Goal: Check status: Check status

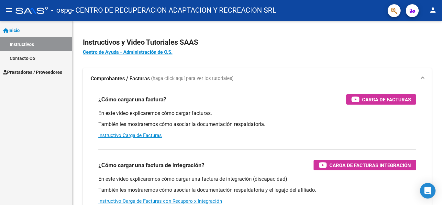
click at [23, 70] on span "Prestadores / Proveedores" at bounding box center [32, 72] width 59 height 7
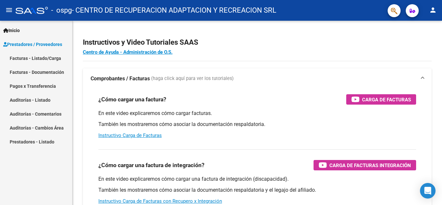
click at [26, 84] on link "Pagos x Transferencia" at bounding box center [36, 86] width 72 height 14
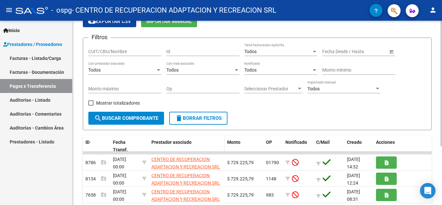
scroll to position [65, 0]
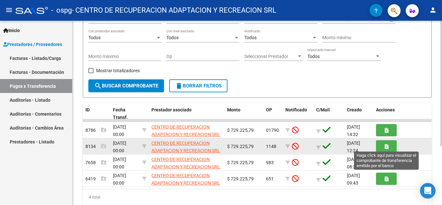
click at [387, 147] on icon "button" at bounding box center [387, 146] width 4 height 5
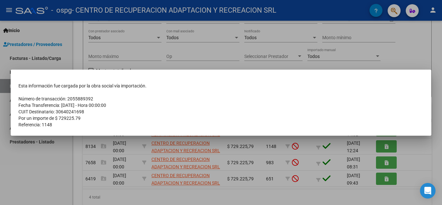
click at [58, 164] on div at bounding box center [221, 102] width 442 height 205
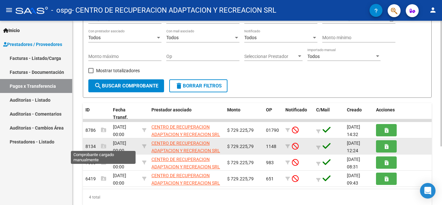
click at [104, 147] on icon at bounding box center [103, 145] width 5 height 5
click at [104, 146] on icon at bounding box center [103, 145] width 5 height 5
click at [90, 146] on span "8134" at bounding box center [96, 146] width 21 height 5
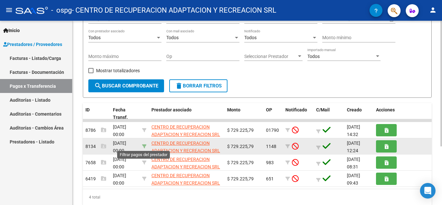
click at [145, 147] on icon at bounding box center [144, 146] width 5 height 5
type input "30640241698"
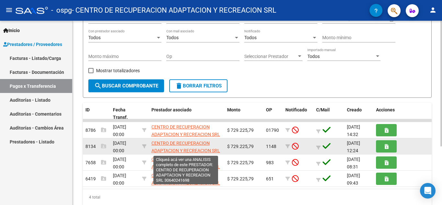
click at [171, 147] on span "CENTRO DE RECUPERACION ADAPTACION Y RECREACION SRL" at bounding box center [186, 147] width 69 height 13
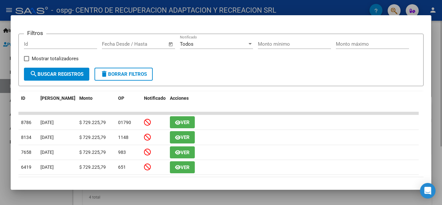
scroll to position [97, 0]
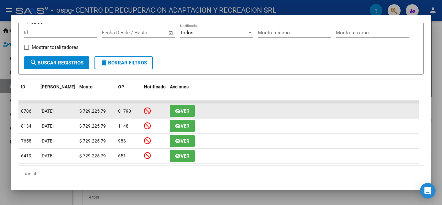
click at [181, 113] on span "Ver" at bounding box center [185, 111] width 9 height 6
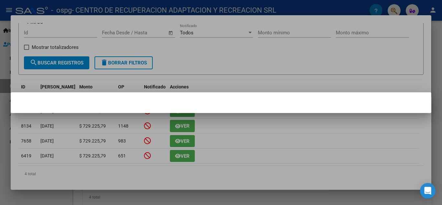
click at [340, 153] on div at bounding box center [221, 102] width 442 height 205
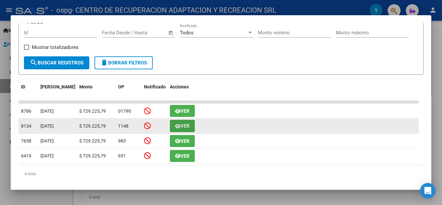
click at [184, 129] on span "Ver" at bounding box center [185, 126] width 9 height 6
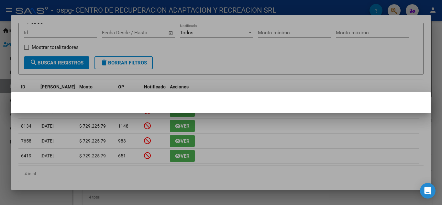
click at [217, 131] on div at bounding box center [221, 102] width 442 height 205
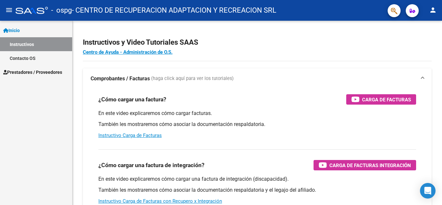
click at [25, 70] on span "Prestadores / Proveedores" at bounding box center [32, 72] width 59 height 7
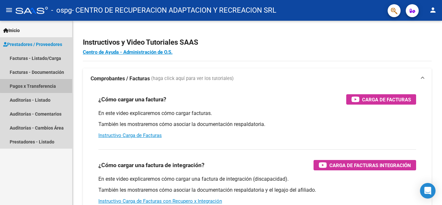
click at [43, 85] on link "Pagos x Transferencia" at bounding box center [36, 86] width 72 height 14
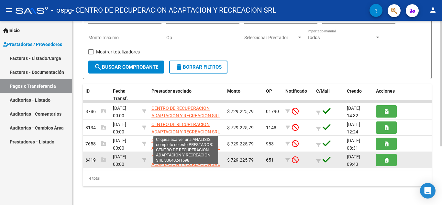
scroll to position [86, 0]
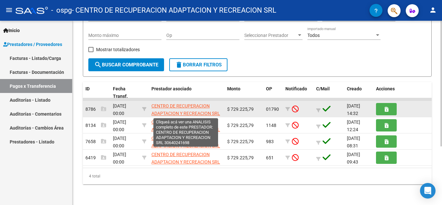
click at [170, 107] on span "CENTRO DE RECUPERACION ADAPTACION Y RECREACION SRL" at bounding box center [186, 109] width 69 height 13
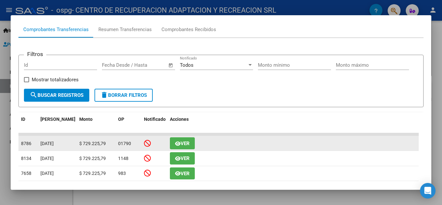
scroll to position [97, 0]
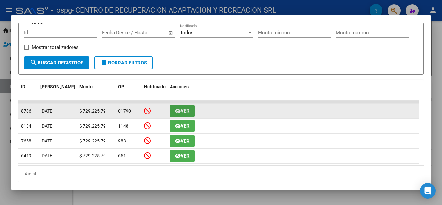
click at [182, 112] on span "Ver" at bounding box center [185, 111] width 9 height 6
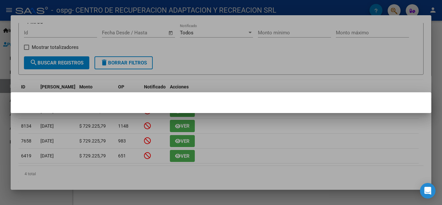
click at [226, 133] on div at bounding box center [221, 102] width 442 height 205
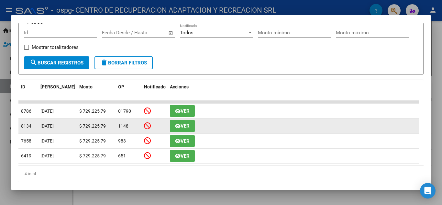
click at [176, 127] on icon "button" at bounding box center [178, 126] width 6 height 5
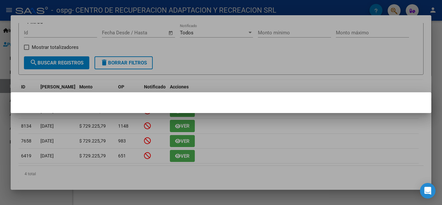
click at [219, 142] on div at bounding box center [221, 102] width 442 height 205
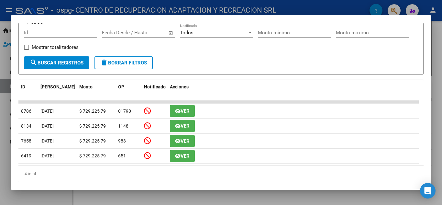
click at [438, 52] on div at bounding box center [221, 102] width 442 height 205
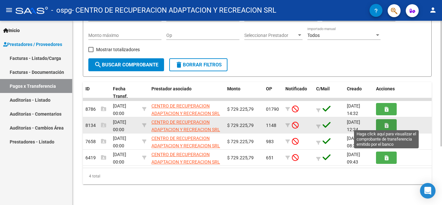
click at [386, 124] on icon "button" at bounding box center [387, 125] width 4 height 5
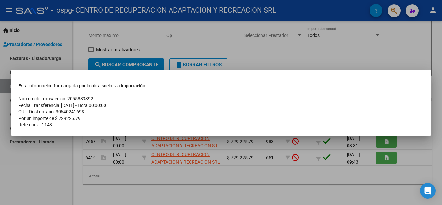
click at [386, 49] on div at bounding box center [221, 102] width 442 height 205
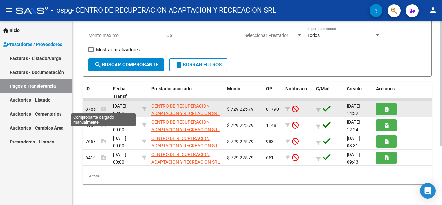
click at [102, 109] on icon at bounding box center [103, 108] width 5 height 5
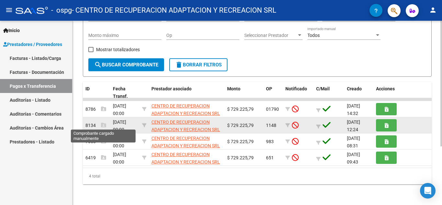
click at [102, 125] on icon at bounding box center [103, 124] width 5 height 5
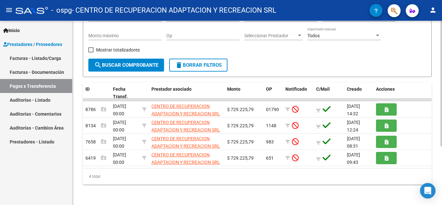
scroll to position [86, 0]
